Goal: Task Accomplishment & Management: Manage account settings

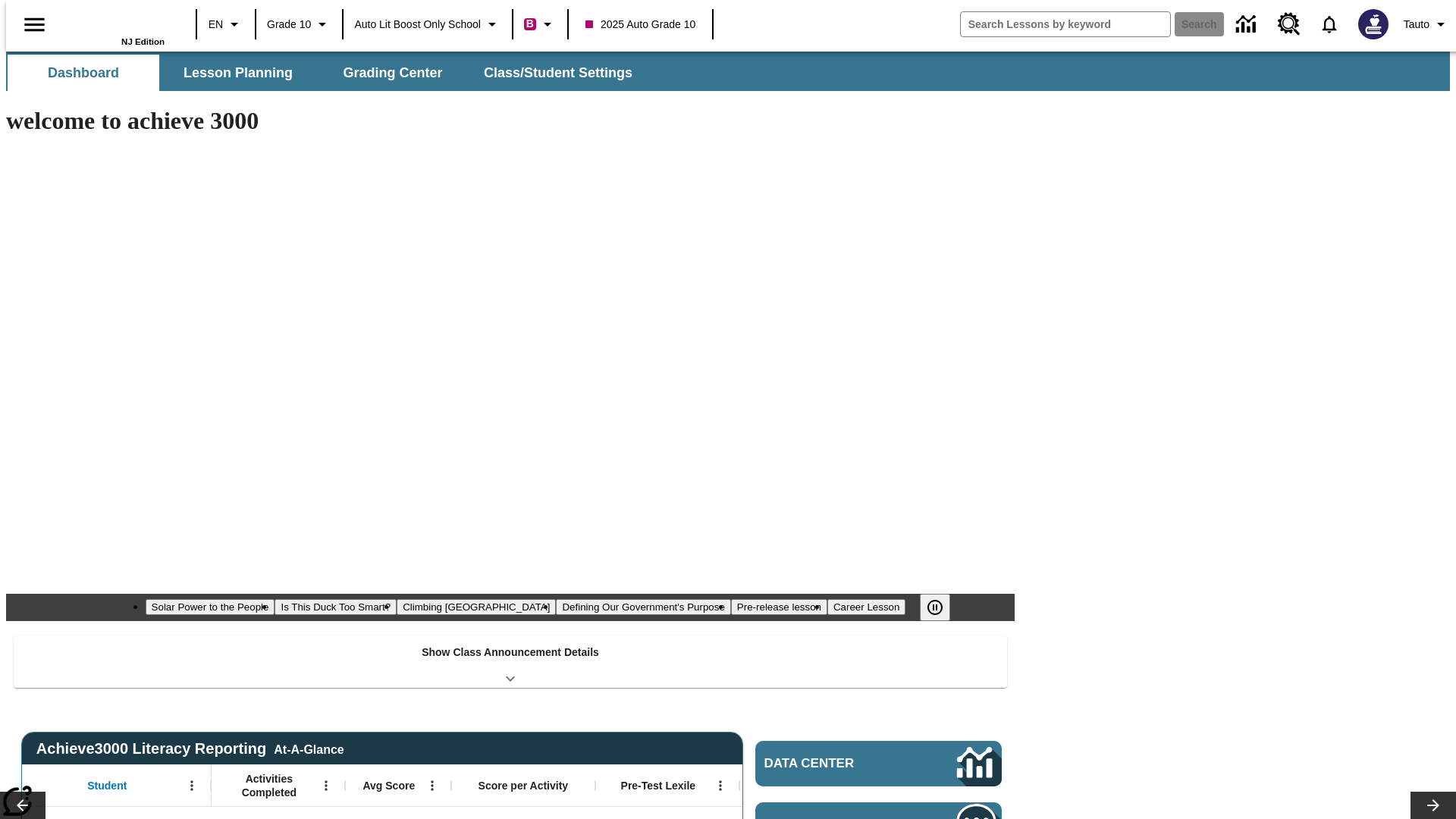
type input "-1"
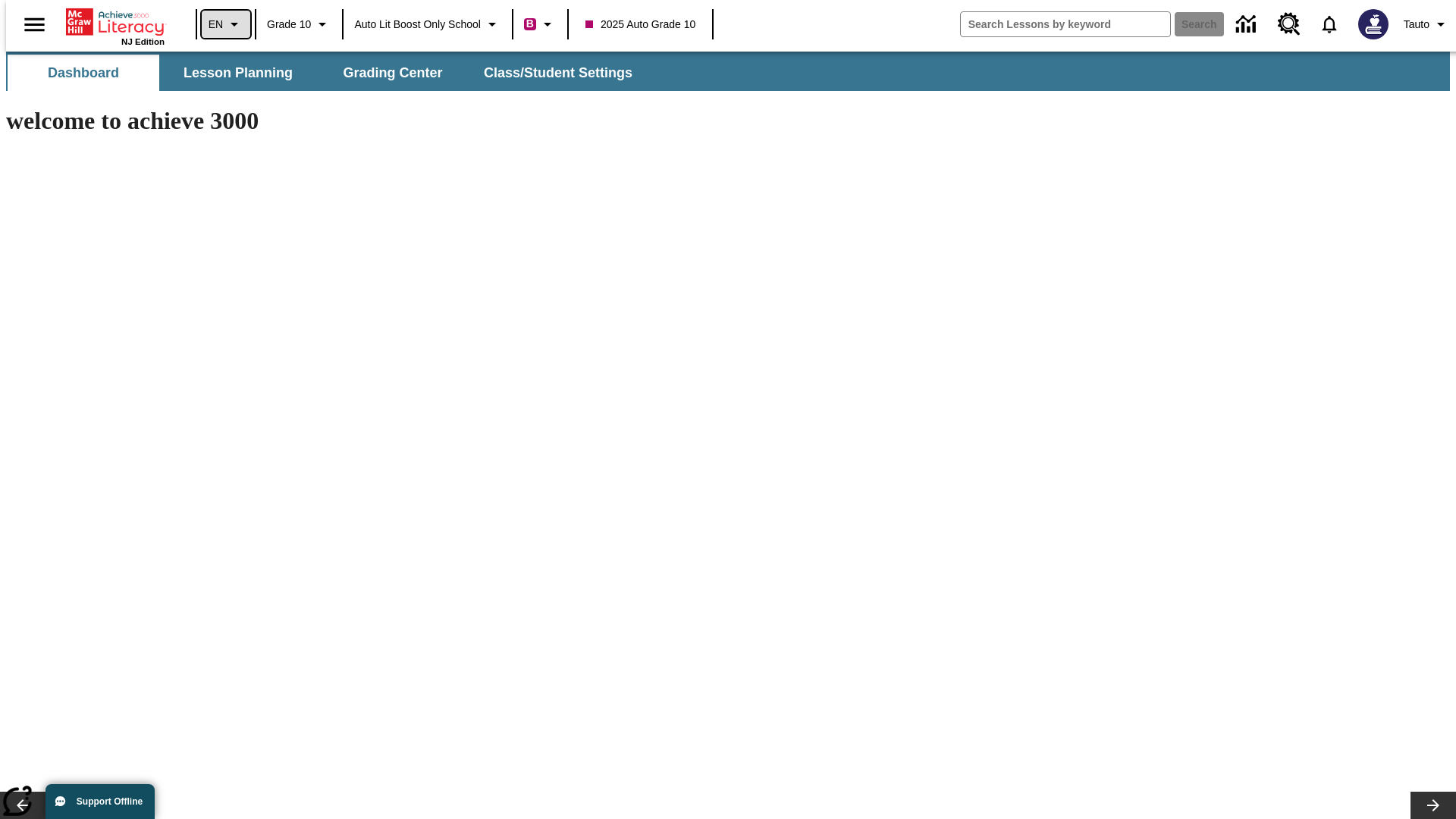
click at [226, 25] on icon "Language: EN, Select a language" at bounding box center [234, 24] width 18 height 18
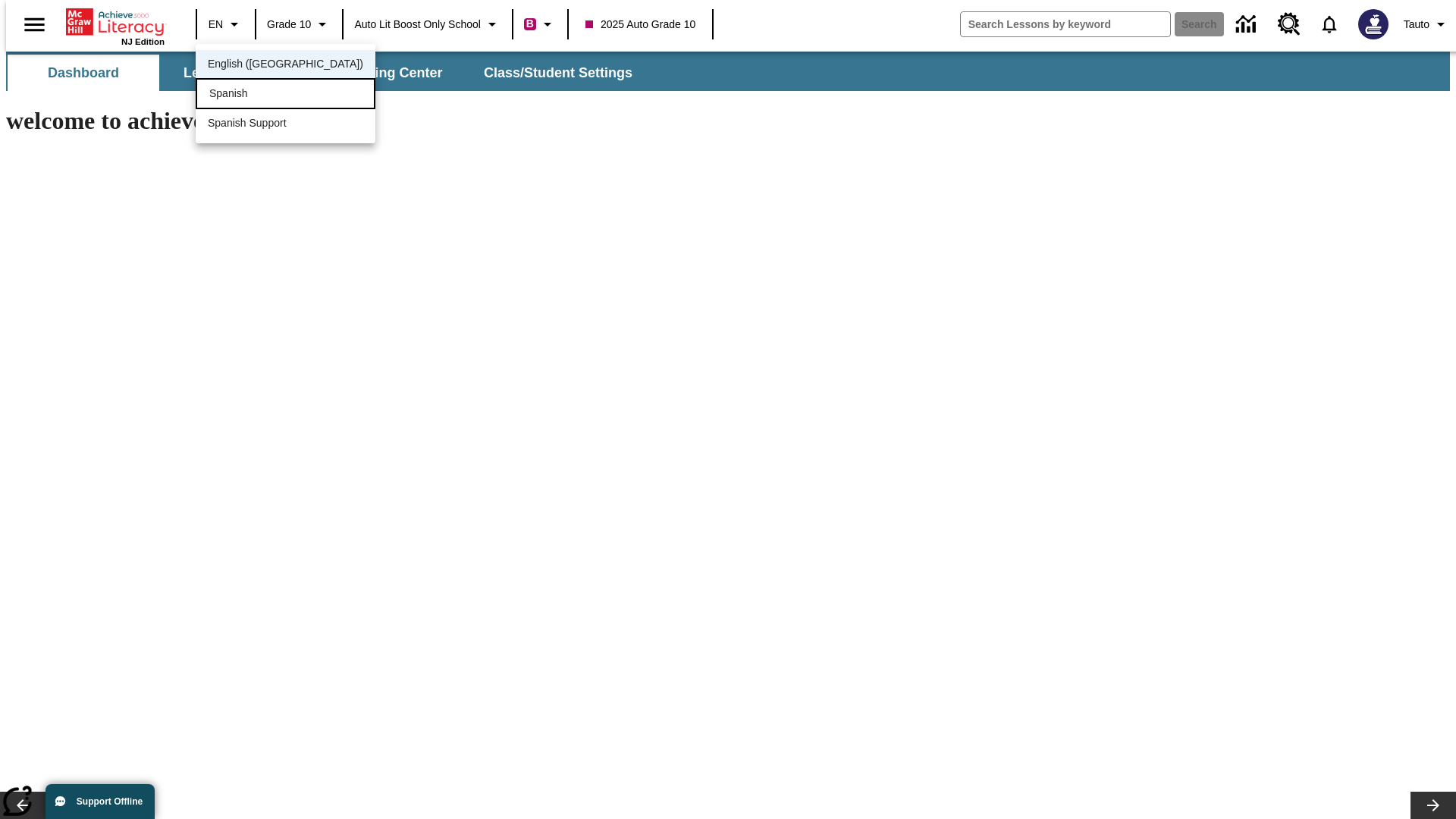
click at [253, 95] on div "Spanish" at bounding box center [286, 93] width 180 height 31
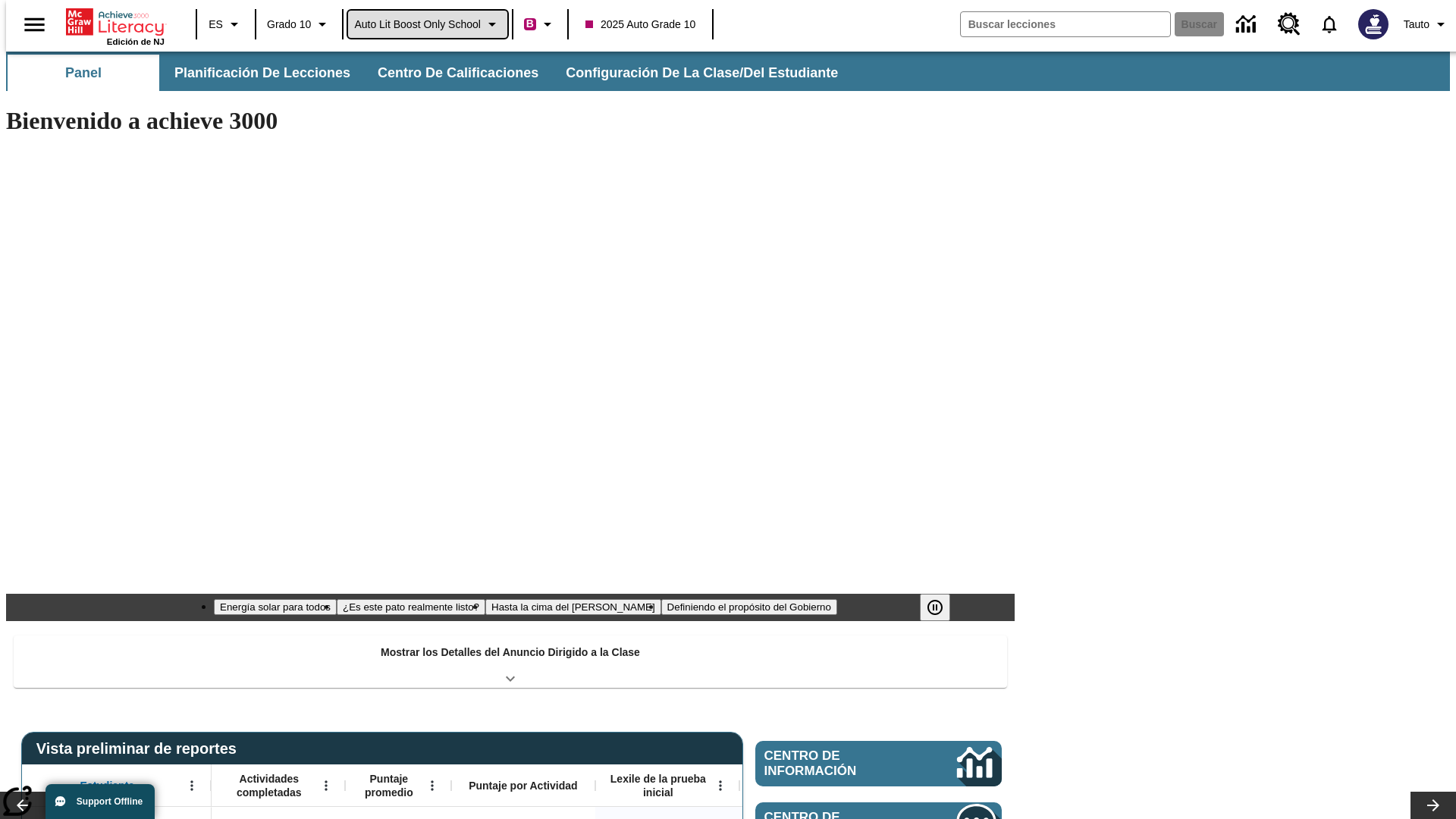
click at [427, 25] on span "Auto Lit Boost only School" at bounding box center [417, 25] width 126 height 16
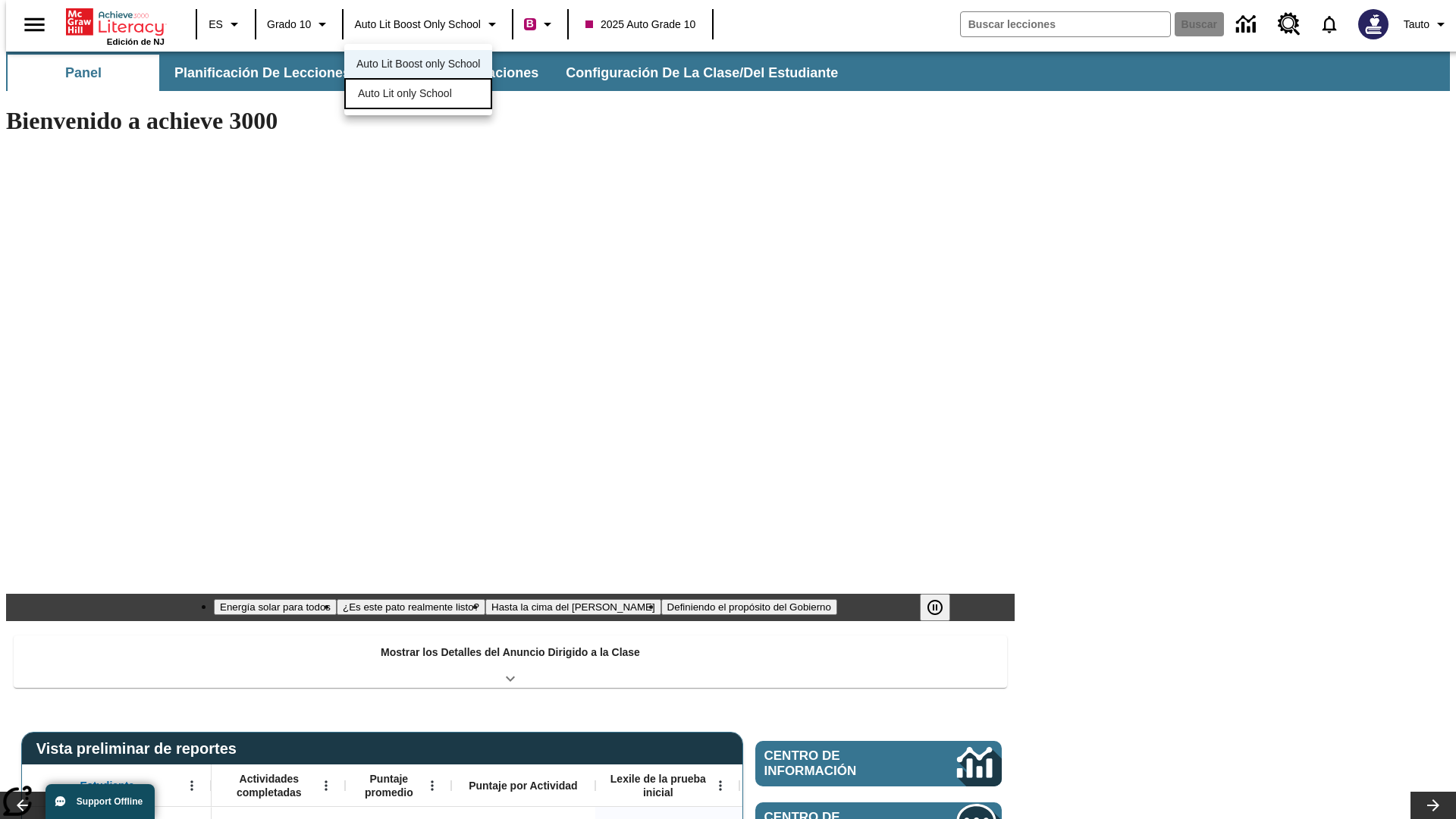
click at [405, 95] on span "Auto Lit only School" at bounding box center [404, 93] width 94 height 16
